Goal: Task Accomplishment & Management: Use online tool/utility

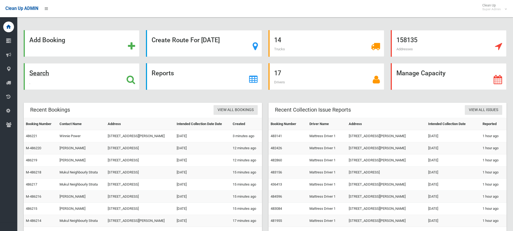
click at [128, 80] on icon at bounding box center [131, 79] width 9 height 9
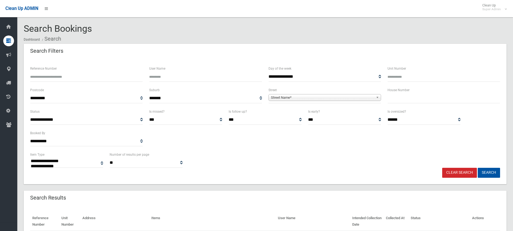
select select
click at [410, 99] on input "text" at bounding box center [444, 98] width 113 height 10
click at [394, 99] on input "text" at bounding box center [444, 98] width 113 height 10
type input "**"
click at [328, 97] on span "Street Name*" at bounding box center [322, 98] width 103 height 6
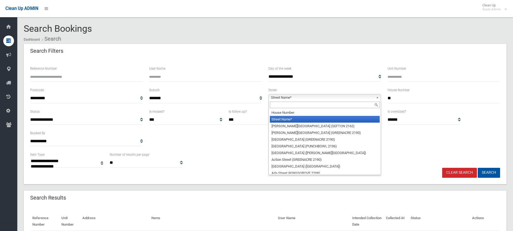
click at [309, 106] on input "text" at bounding box center [325, 105] width 110 height 6
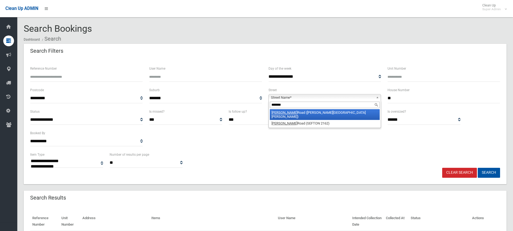
type input "*******"
click at [308, 111] on li "[PERSON_NAME][GEOGRAPHIC_DATA] ([PERSON_NAME][GEOGRAPHIC_DATA][PERSON_NAME])" at bounding box center [325, 114] width 110 height 11
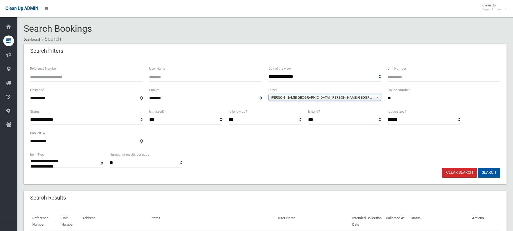
click at [491, 171] on button "Search" at bounding box center [489, 173] width 22 height 10
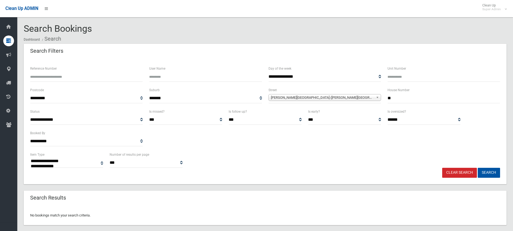
select select
click at [292, 43] on ol "Dashboard Search" at bounding box center [265, 39] width 483 height 10
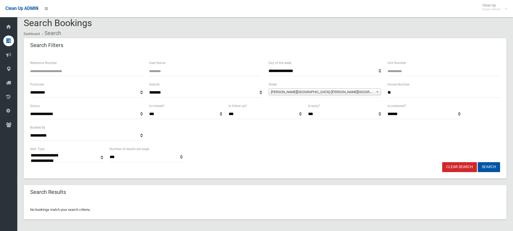
scroll to position [7, 0]
